Goal: Check status: Check status

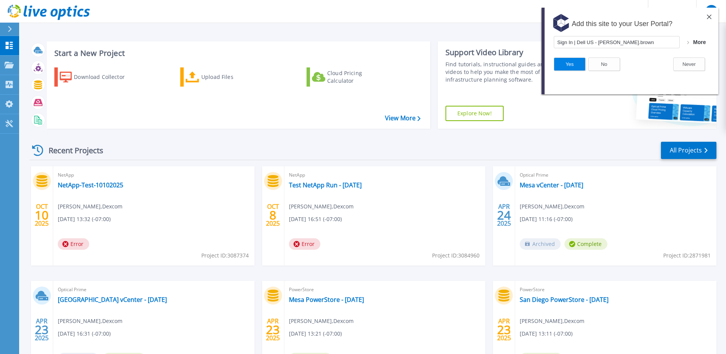
click at [713, 16] on div "Add this site to your User Portal?" at bounding box center [630, 22] width 177 height 28
click at [84, 186] on link "NetApp-Test-10102025" at bounding box center [90, 185] width 65 height 8
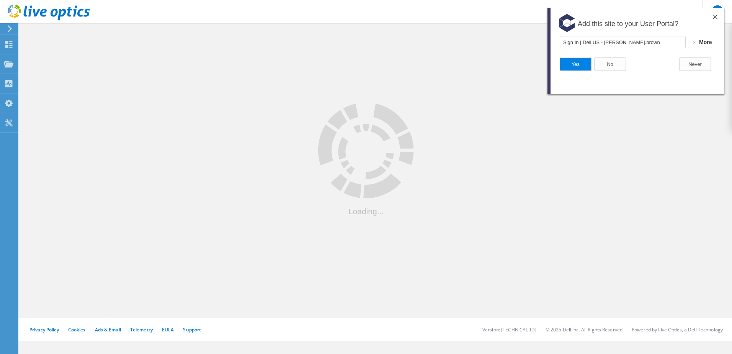
click at [716, 17] on img at bounding box center [715, 17] width 5 height 5
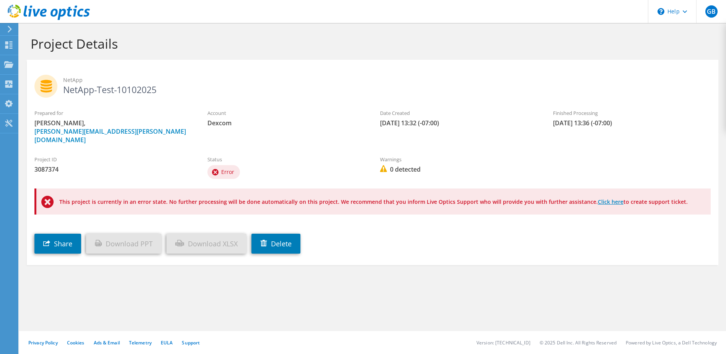
click at [601, 198] on link "Click here" at bounding box center [611, 201] width 26 height 7
click at [600, 198] on link "Click here" at bounding box center [611, 201] width 26 height 7
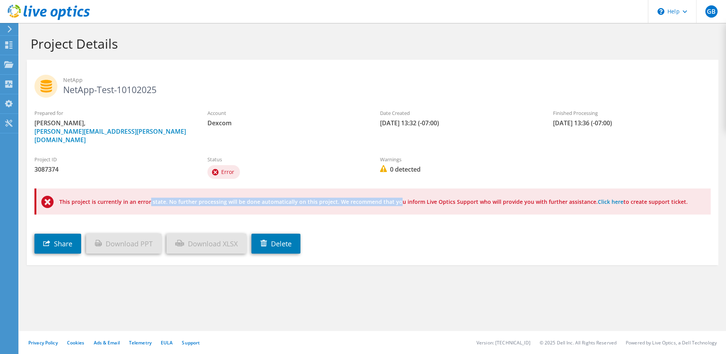
drag, startPoint x: 60, startPoint y: 193, endPoint x: 295, endPoint y: 191, distance: 235.0
click at [295, 197] on p "This project is currently in an error state. No further processing will be done…" at bounding box center [377, 201] width 636 height 8
click at [499, 59] on div "Project Details" at bounding box center [372, 41] width 699 height 37
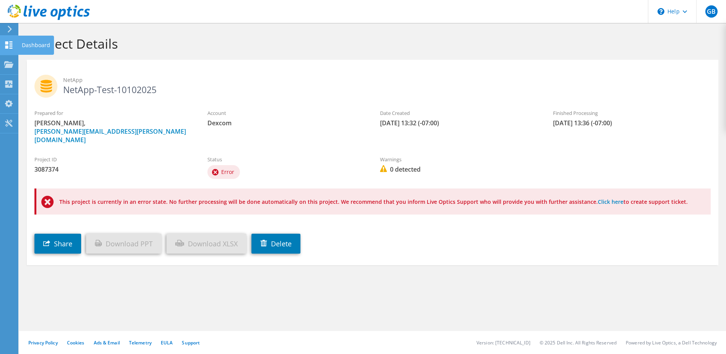
click at [7, 48] on use at bounding box center [8, 44] width 7 height 7
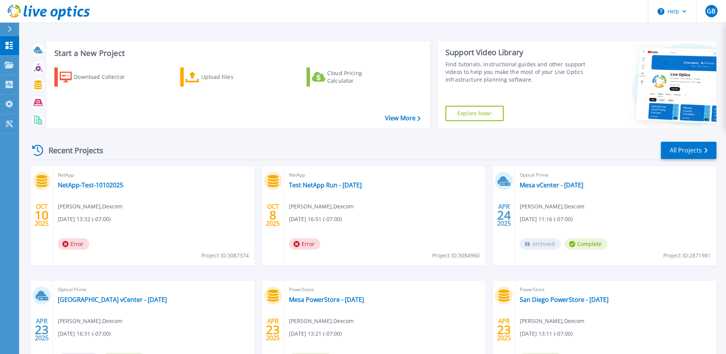
click at [395, 210] on div "NetApp Test NetApp Run - [DATE] [PERSON_NAME] , Dexcom [DATE] 16:51 (-07:00) Er…" at bounding box center [384, 215] width 201 height 99
click at [680, 156] on link "All Projects" at bounding box center [688, 150] width 55 height 17
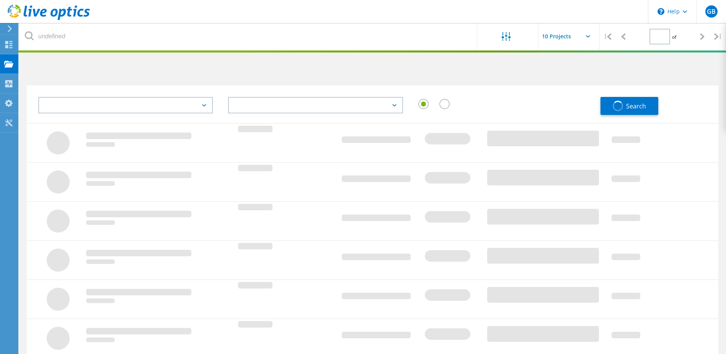
type input "1"
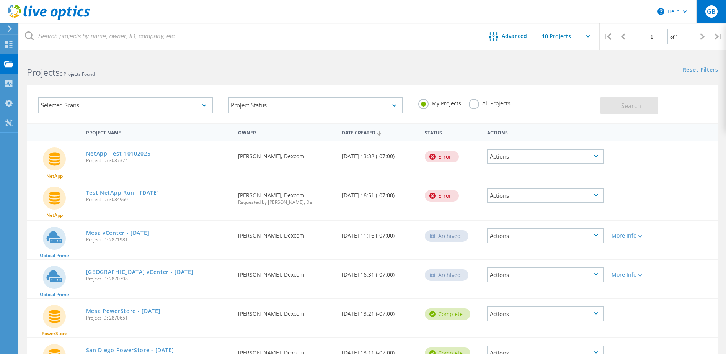
click at [708, 14] on span "GB" at bounding box center [711, 11] width 9 height 6
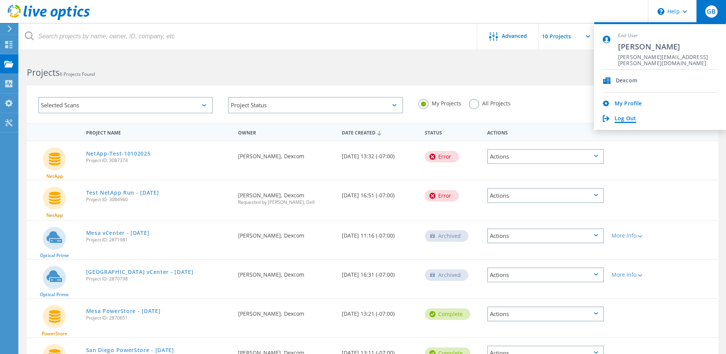
click at [630, 117] on link "Log Out" at bounding box center [625, 118] width 21 height 7
